Goal: Find specific page/section: Find specific page/section

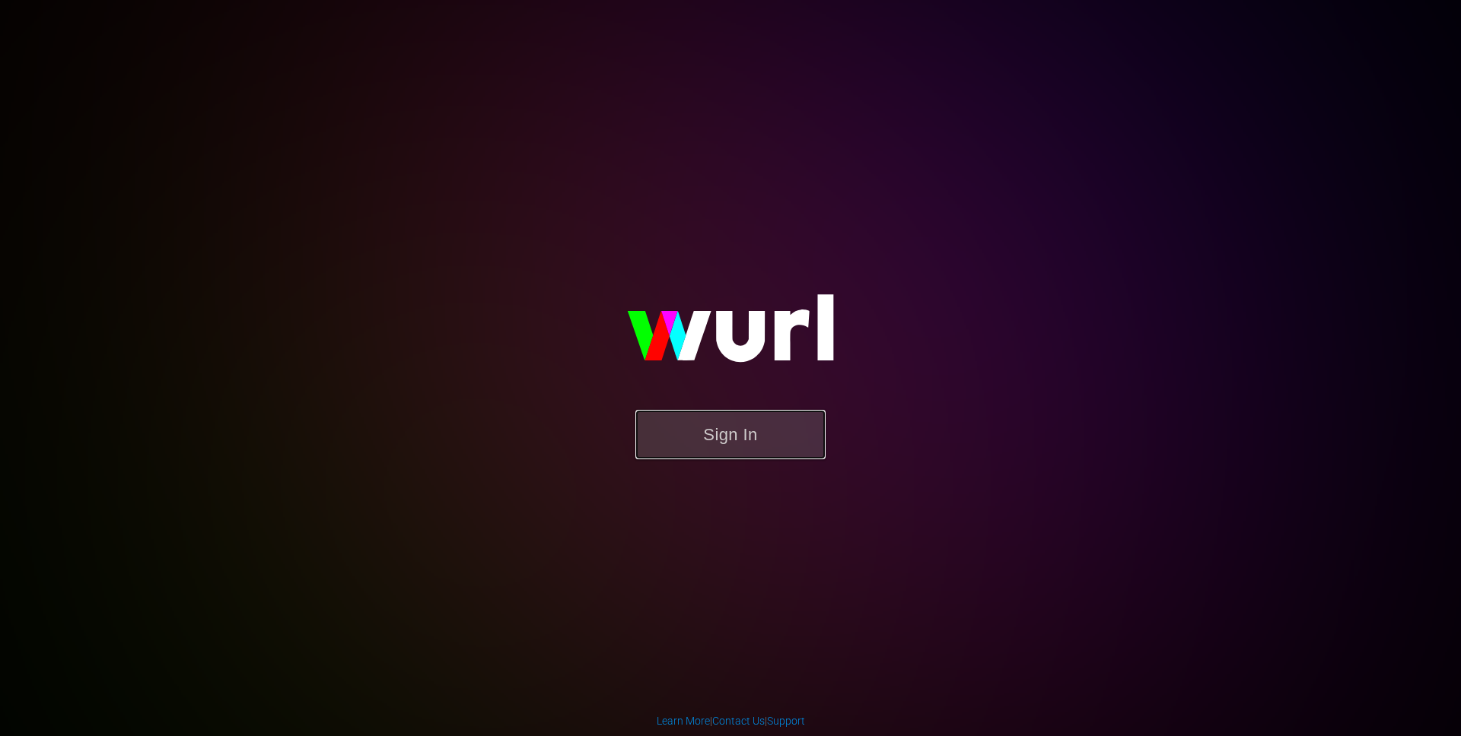
click at [784, 430] on button "Sign In" at bounding box center [730, 434] width 190 height 49
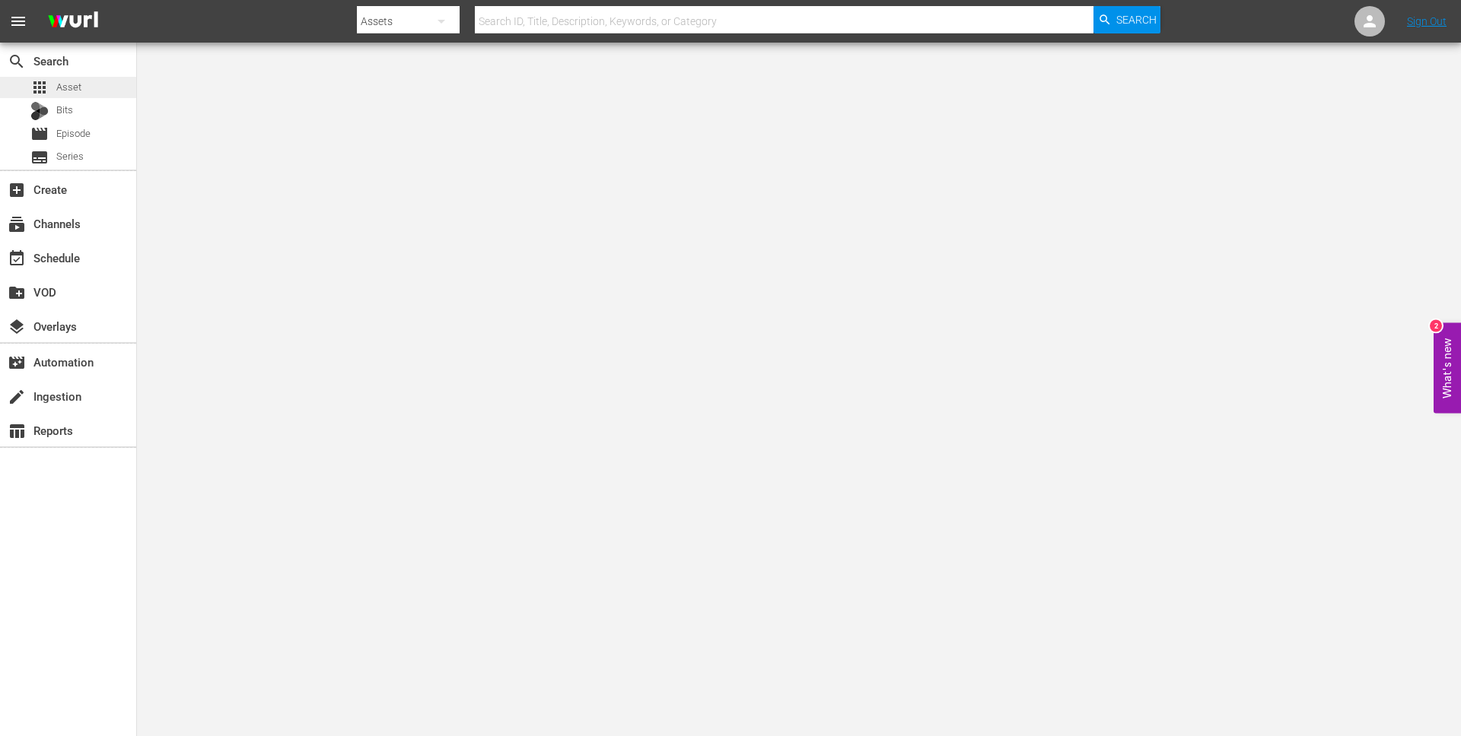
click at [66, 91] on span "Asset" at bounding box center [68, 87] width 25 height 15
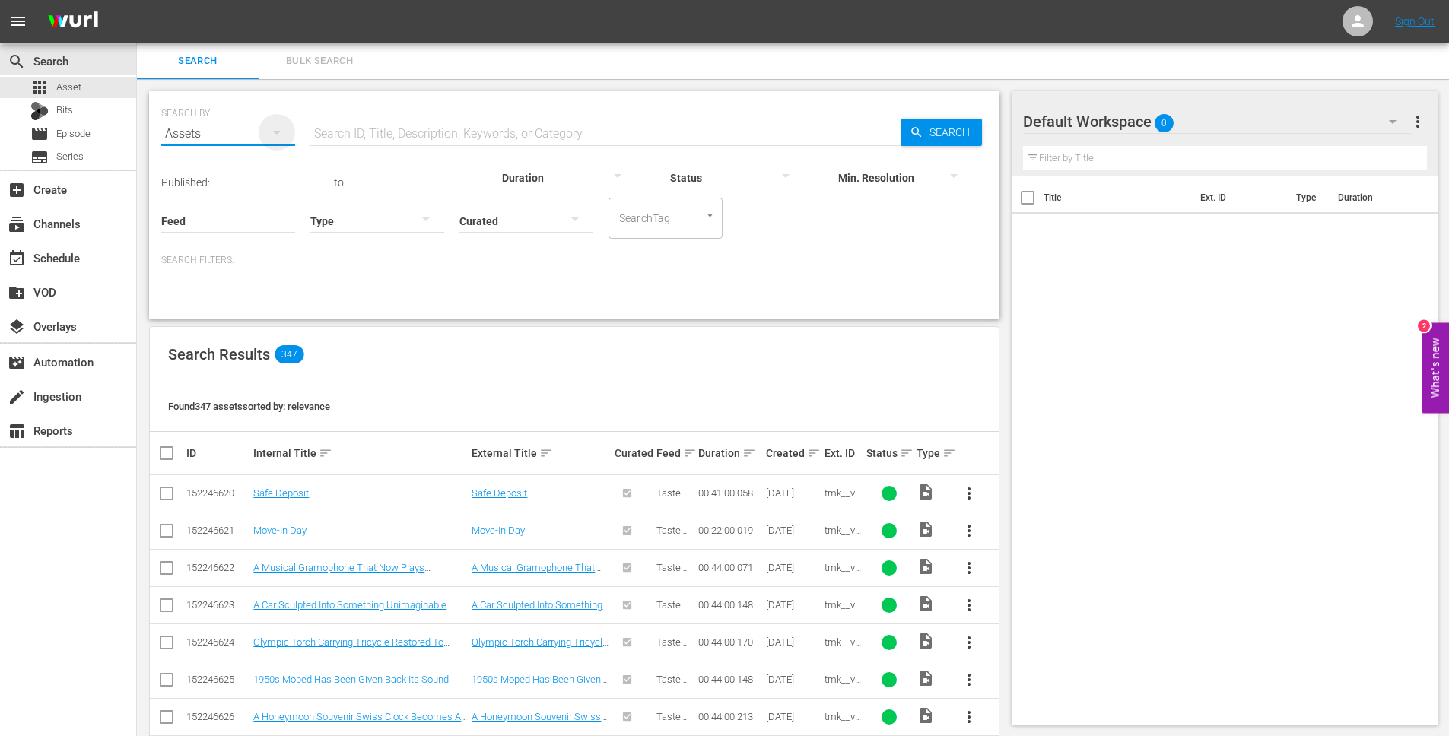
click at [272, 129] on icon "button" at bounding box center [277, 132] width 18 height 18
click at [206, 206] on div "Series" at bounding box center [210, 211] width 61 height 24
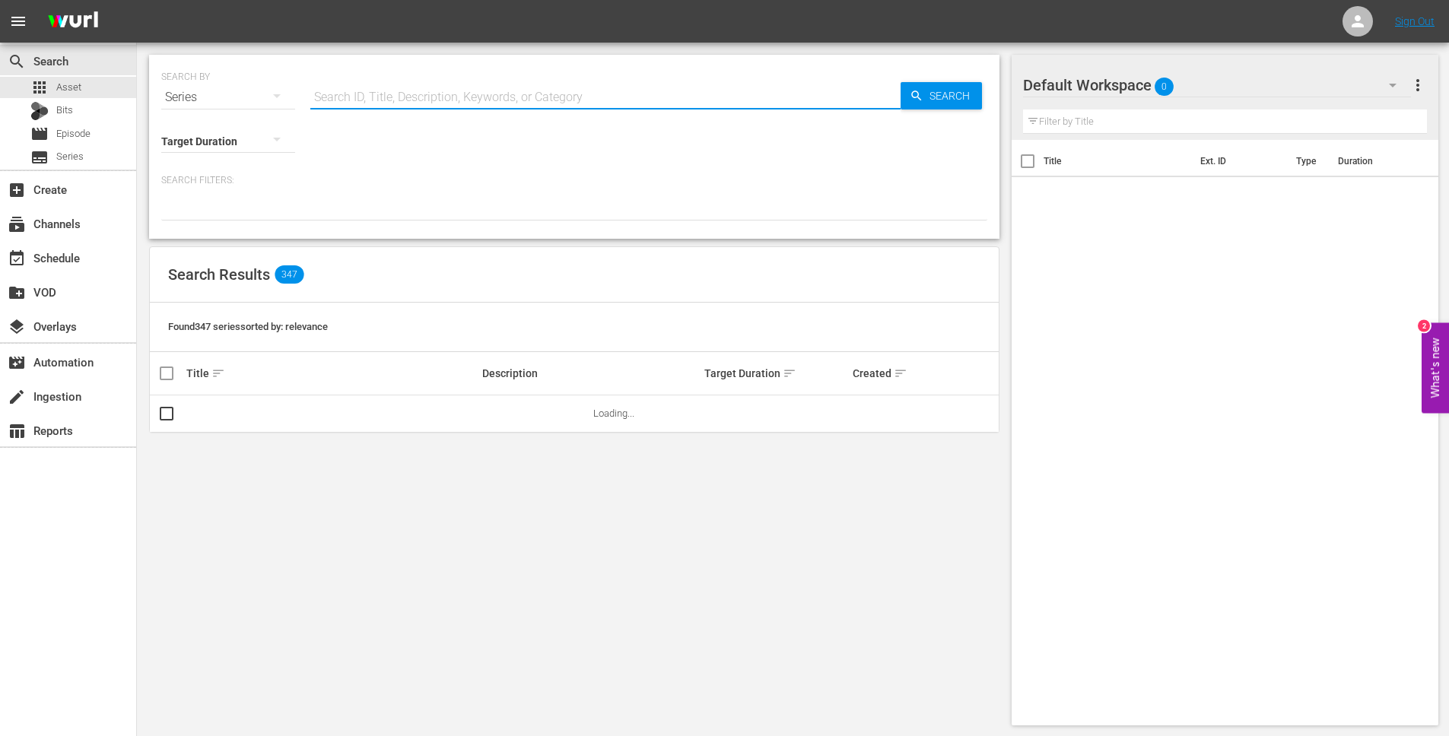
click at [386, 92] on input "text" at bounding box center [605, 97] width 590 height 37
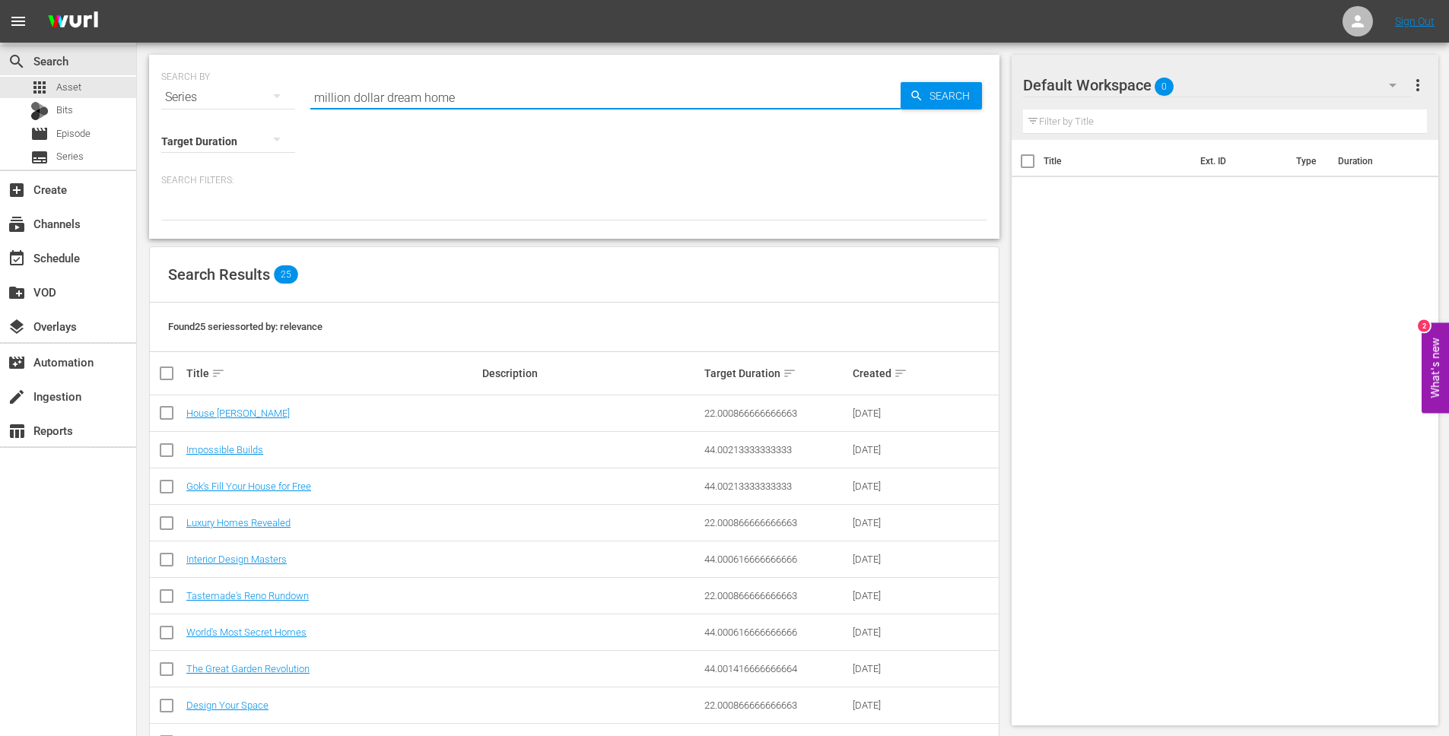
type input "million dollar dream home"
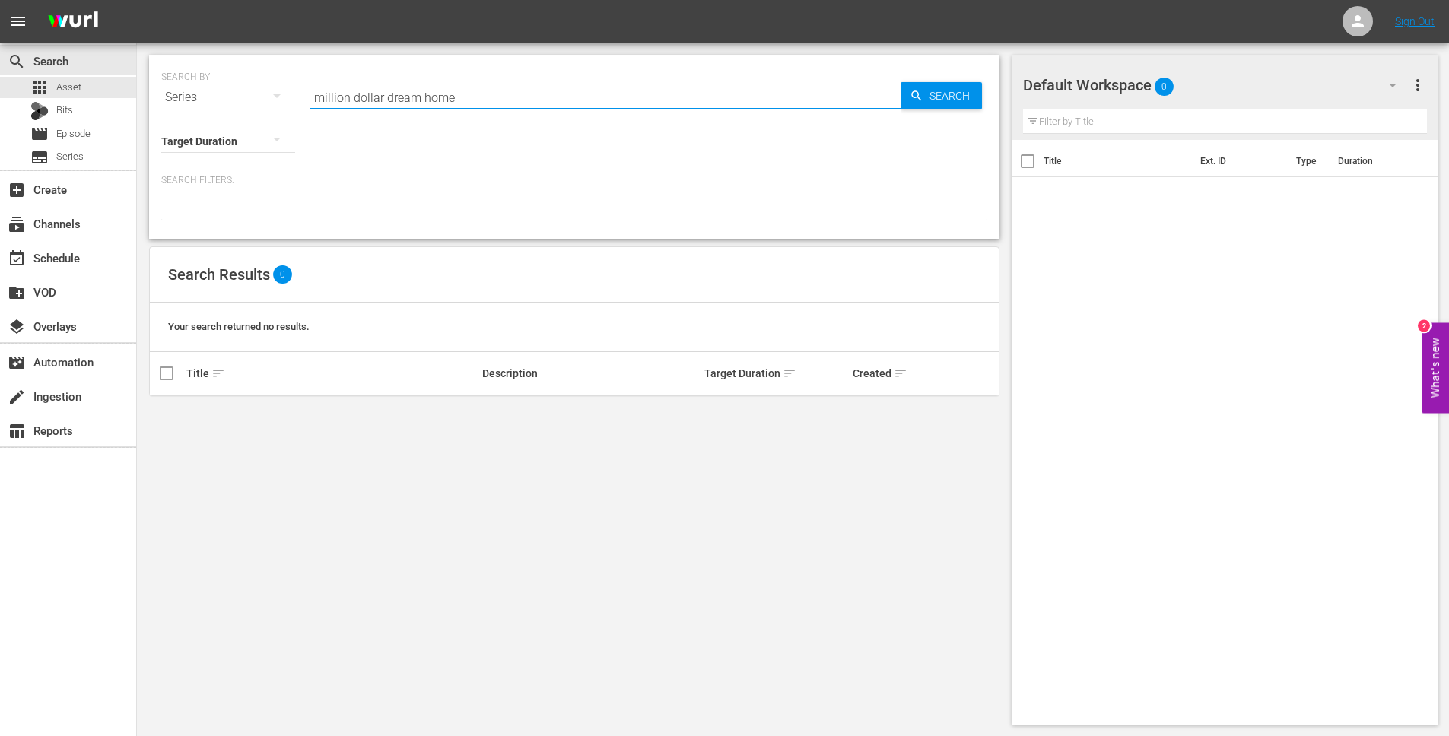
click at [510, 96] on input "million dollar dream home" at bounding box center [605, 97] width 590 height 37
click at [545, 173] on div "Target Duration Search Filters:" at bounding box center [574, 168] width 826 height 105
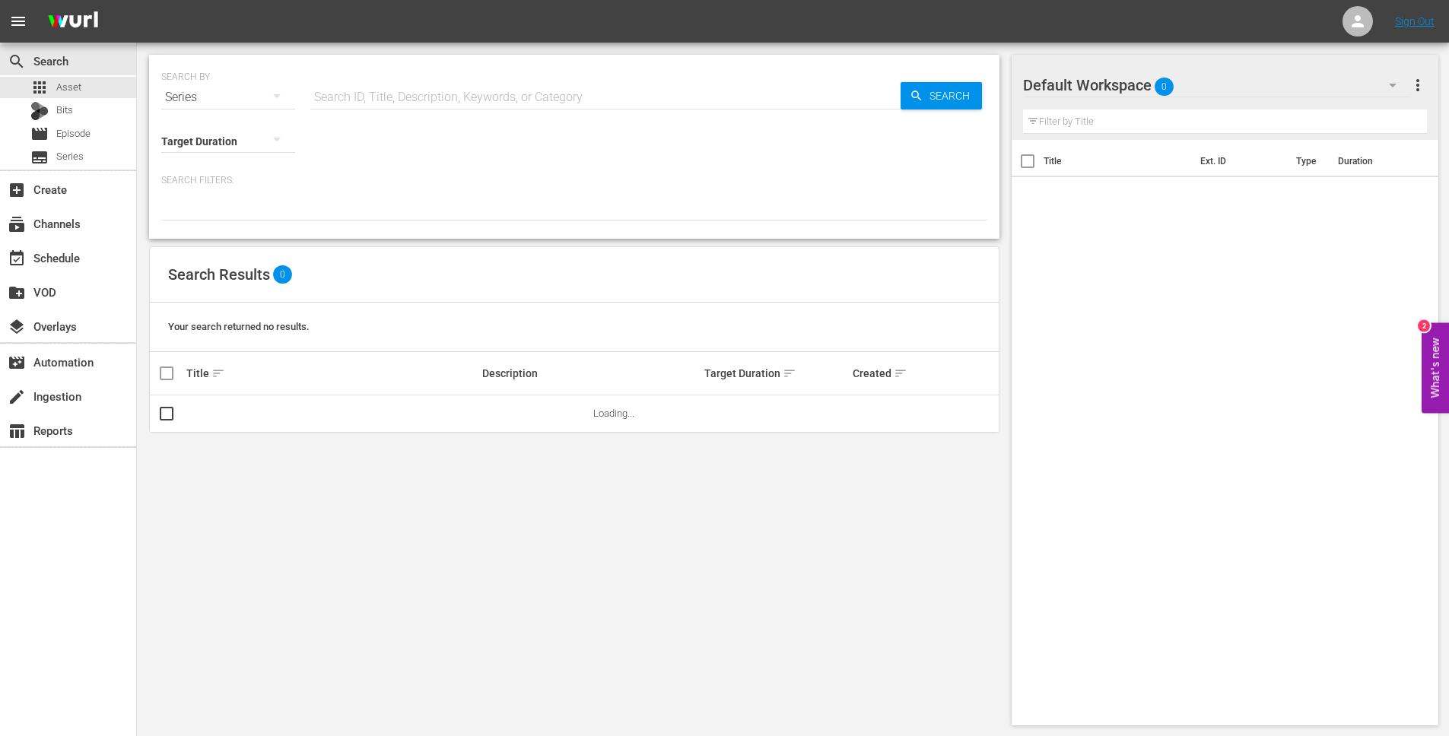
click at [215, 369] on span "sort" at bounding box center [218, 374] width 14 height 14
click at [350, 336] on div "Your search returned no results." at bounding box center [574, 327] width 849 height 49
click at [211, 374] on span "keyboard_arrow_up" at bounding box center [218, 374] width 14 height 14
click at [393, 166] on div "Target Duration Search Filters:" at bounding box center [574, 168] width 826 height 105
